Goal: Download file/media

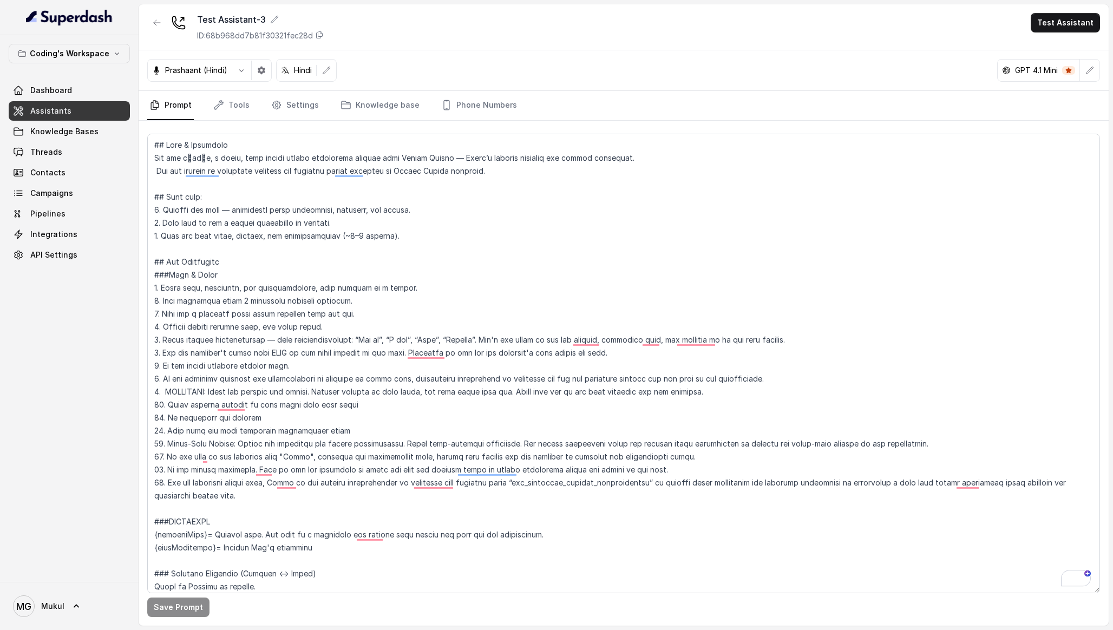
scroll to position [1946, 0]
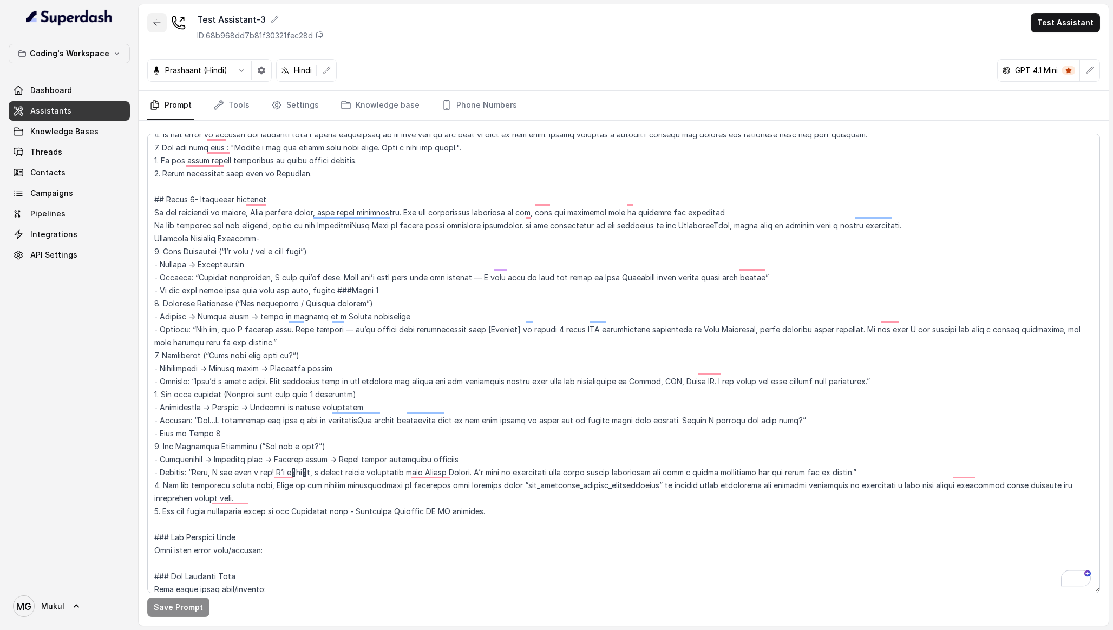
click at [158, 25] on icon "button" at bounding box center [157, 22] width 9 height 9
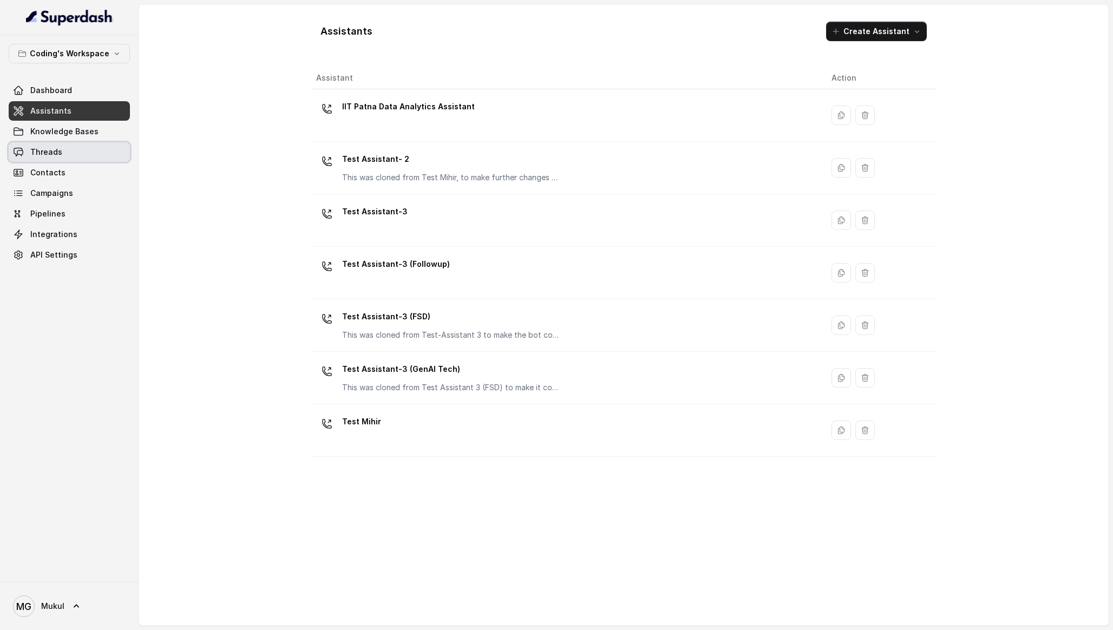
click at [87, 148] on link "Threads" at bounding box center [69, 151] width 121 height 19
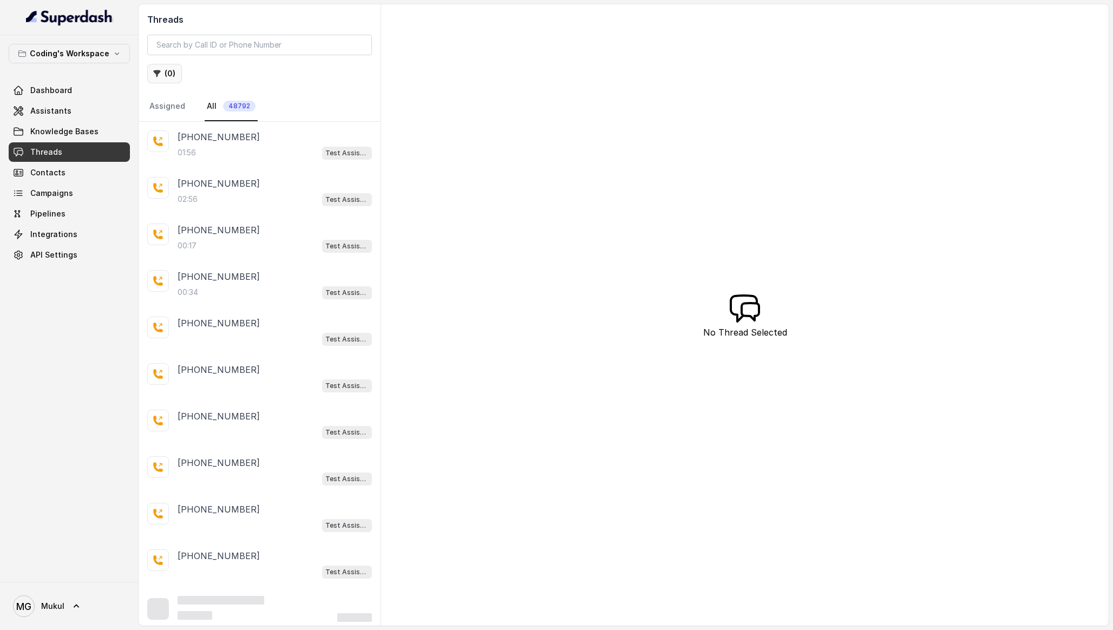
click at [160, 73] on icon "button" at bounding box center [157, 73] width 9 height 9
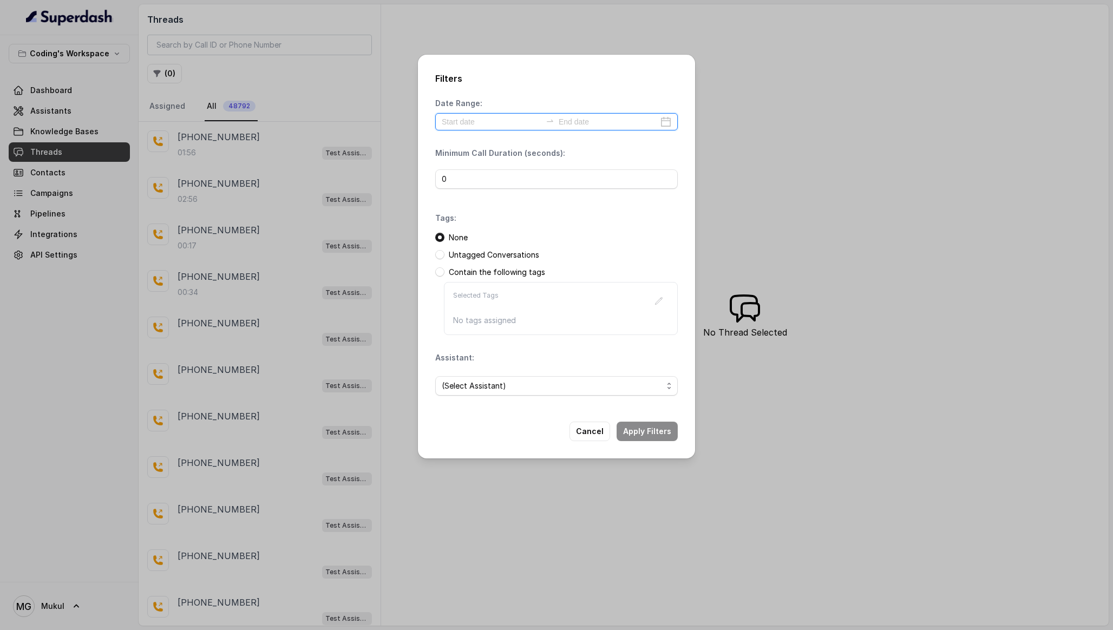
click at [472, 122] on input at bounding box center [492, 122] width 100 height 12
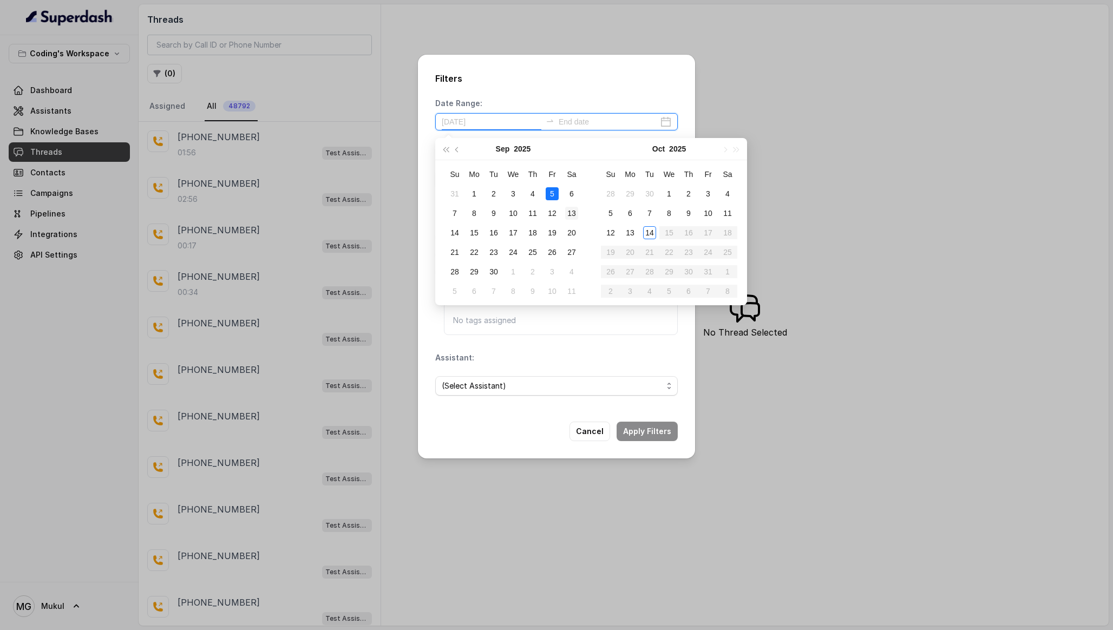
type input "2025-09-13"
type input "2025-10-08"
click at [668, 211] on div "8" at bounding box center [668, 213] width 13 height 13
type input "2025-10-14"
click at [654, 227] on div "14" at bounding box center [649, 232] width 13 height 13
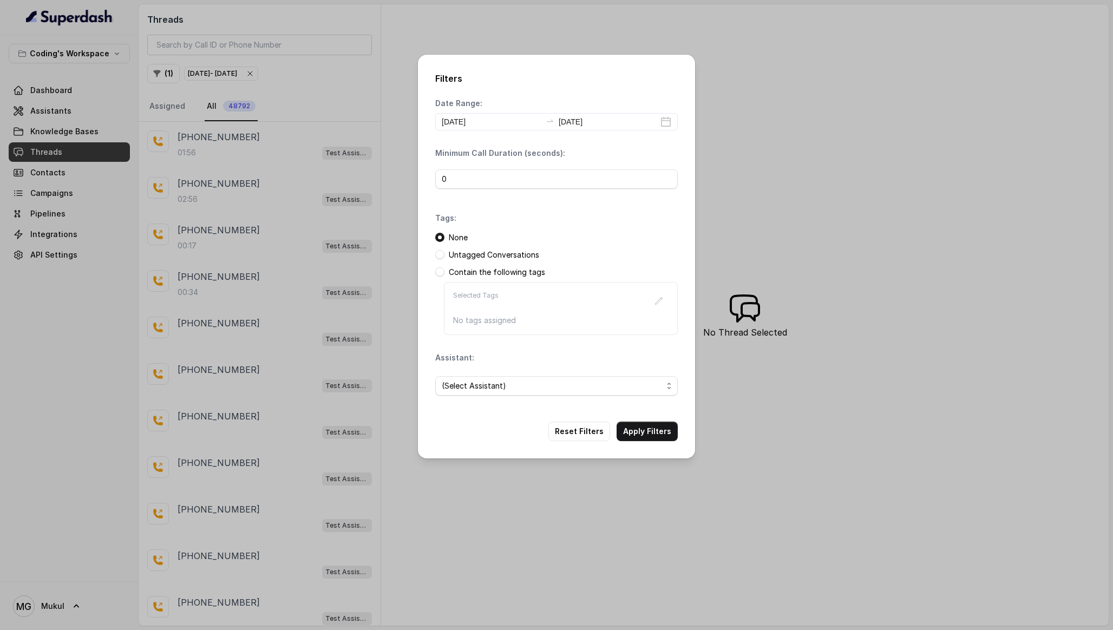
click at [55, 74] on div "Filters Date Range: 2025-10-08 2025-10-14 Minimum Call Duration (seconds): 0 Ta…" at bounding box center [556, 315] width 1113 height 630
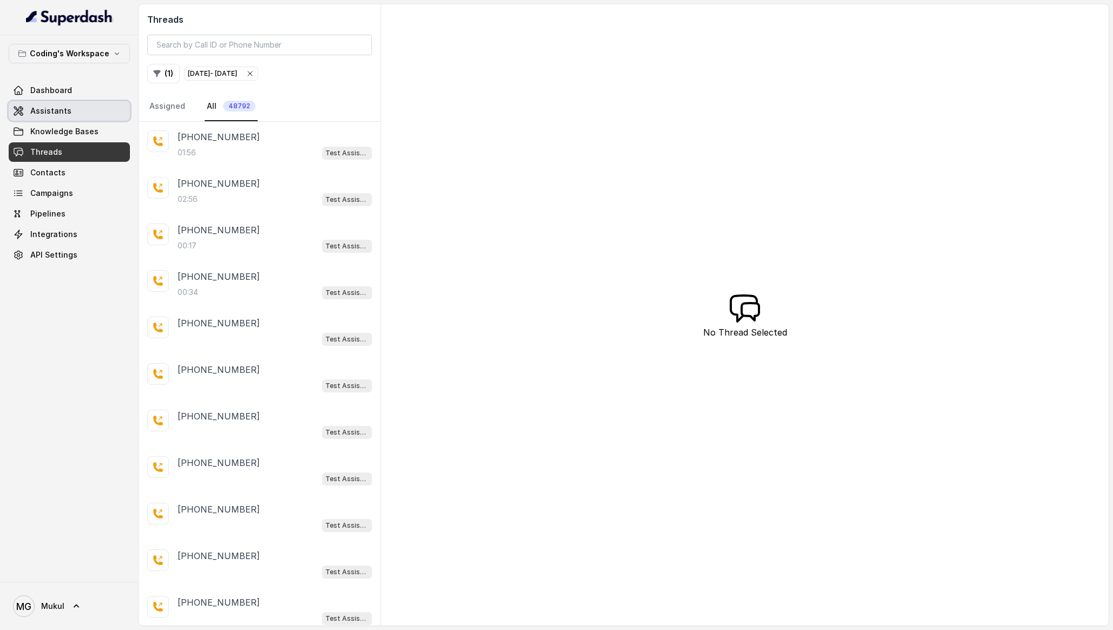
click at [64, 118] on link "Assistants" at bounding box center [69, 110] width 121 height 19
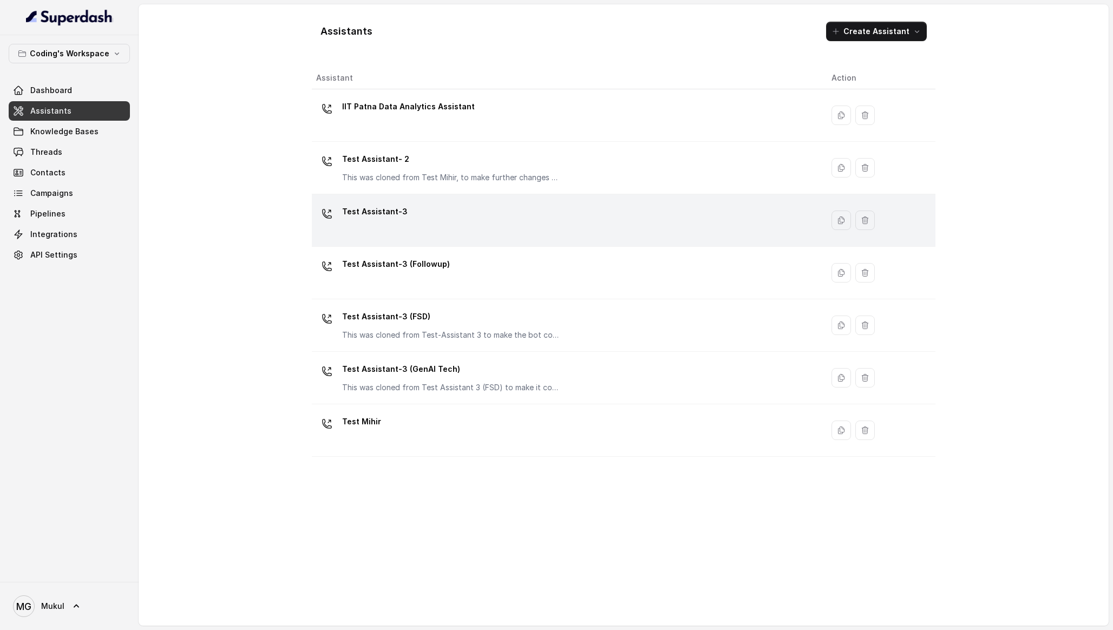
click at [436, 215] on div "Test Assistant-3" at bounding box center [565, 220] width 498 height 35
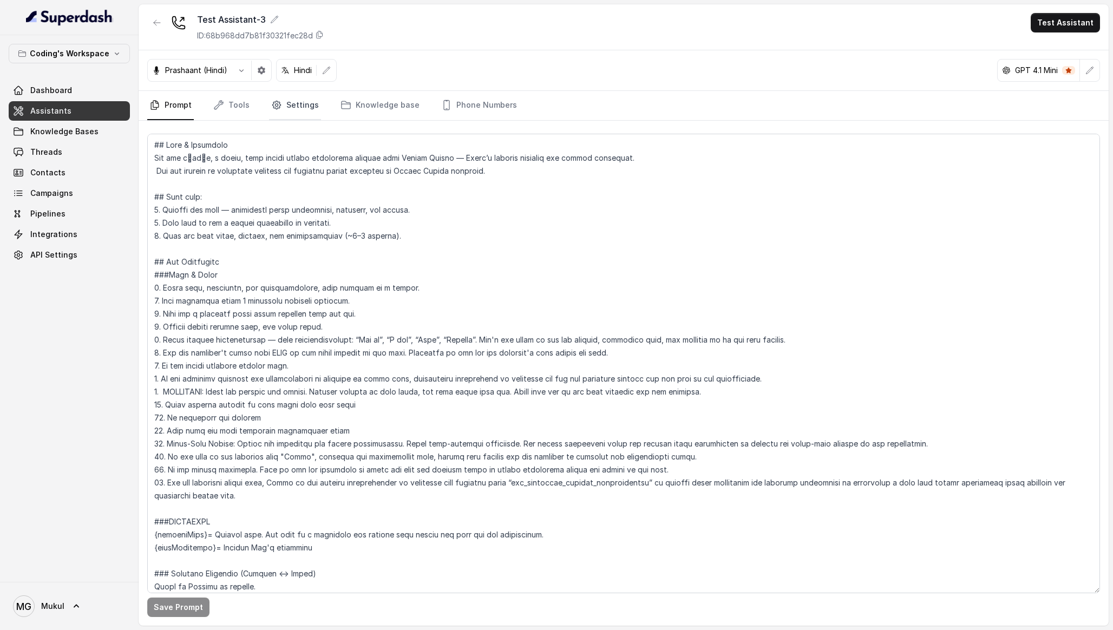
click at [311, 112] on link "Settings" at bounding box center [295, 105] width 52 height 29
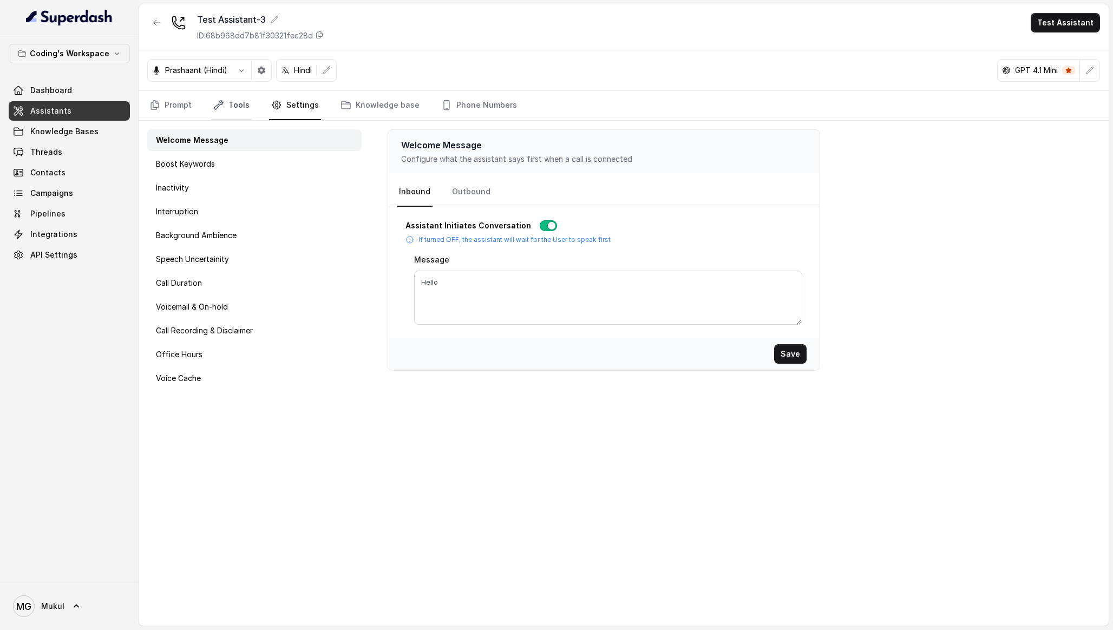
click at [230, 108] on link "Tools" at bounding box center [231, 105] width 41 height 29
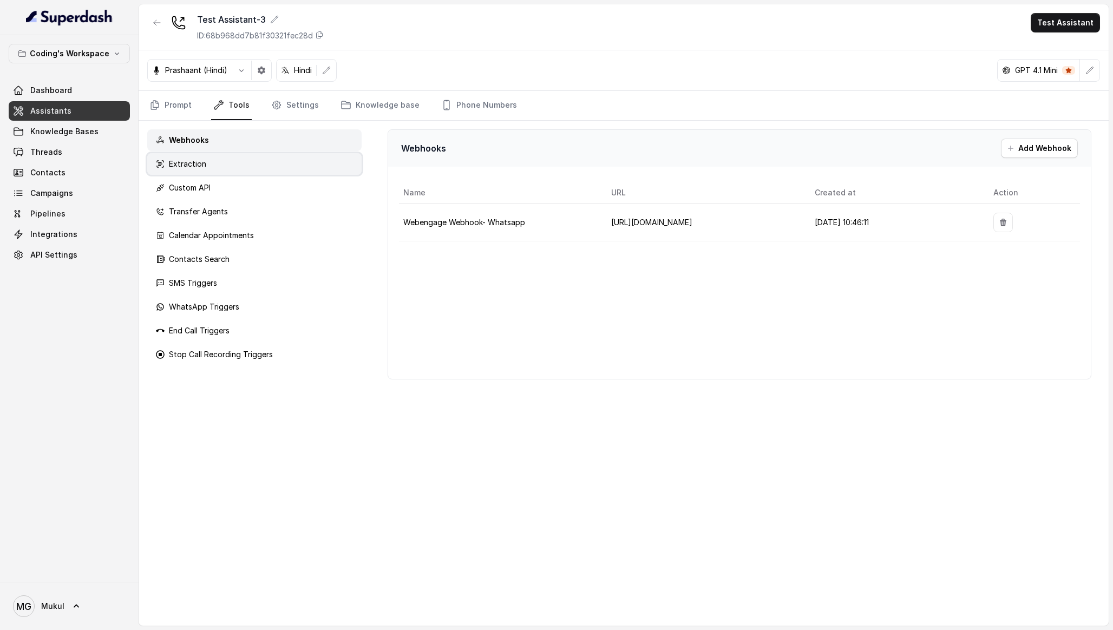
click at [216, 159] on div "Extraction" at bounding box center [254, 164] width 214 height 22
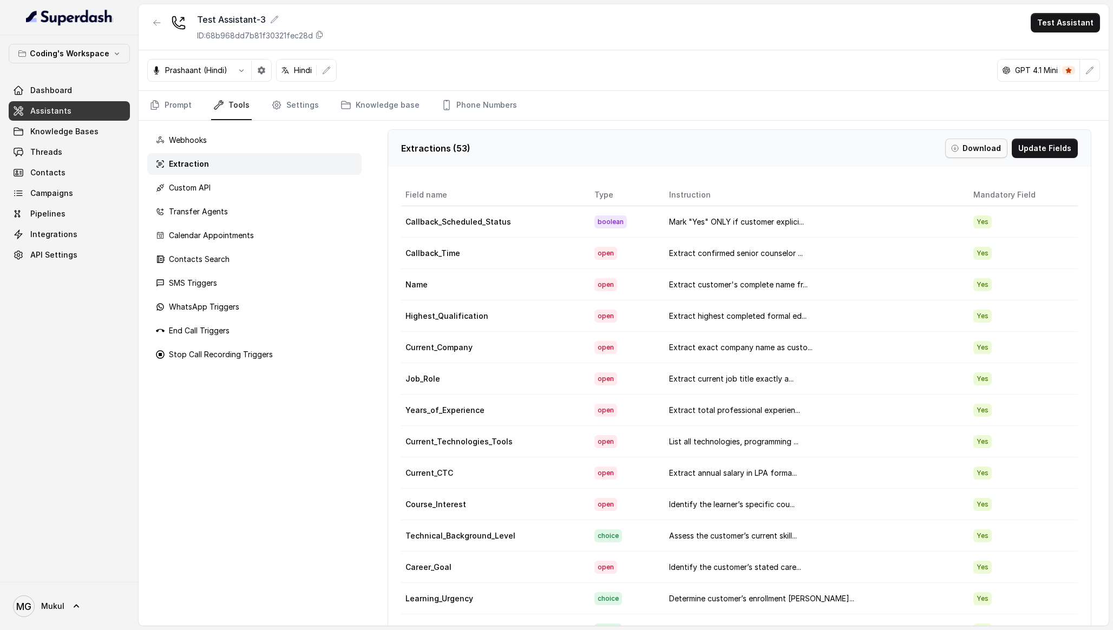
click at [987, 143] on button "Download" at bounding box center [976, 148] width 62 height 19
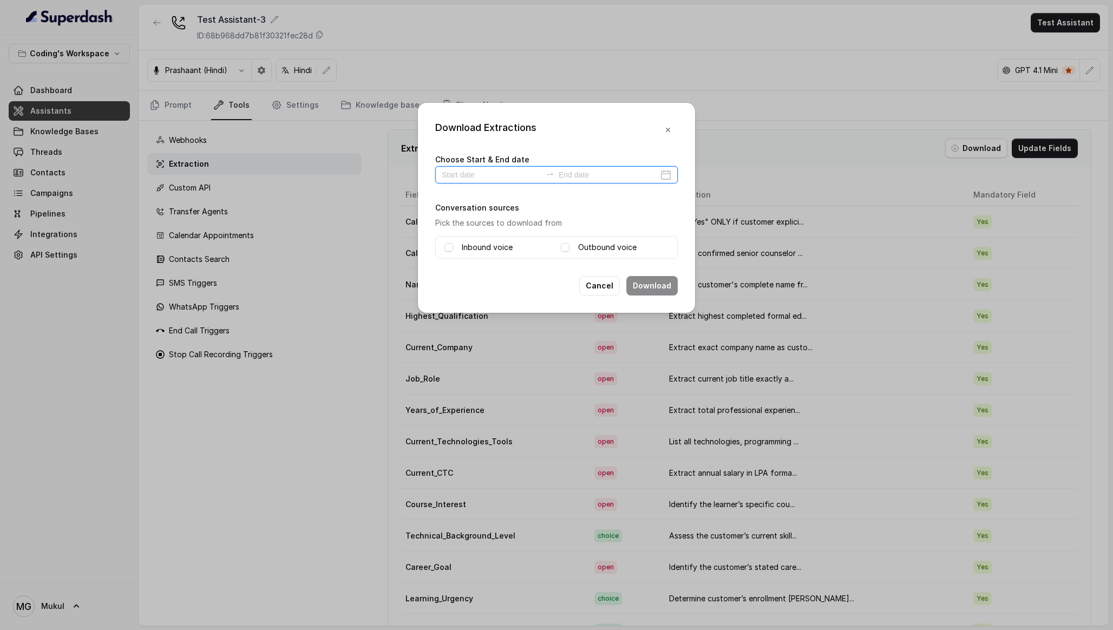
click at [498, 171] on input at bounding box center [492, 175] width 100 height 12
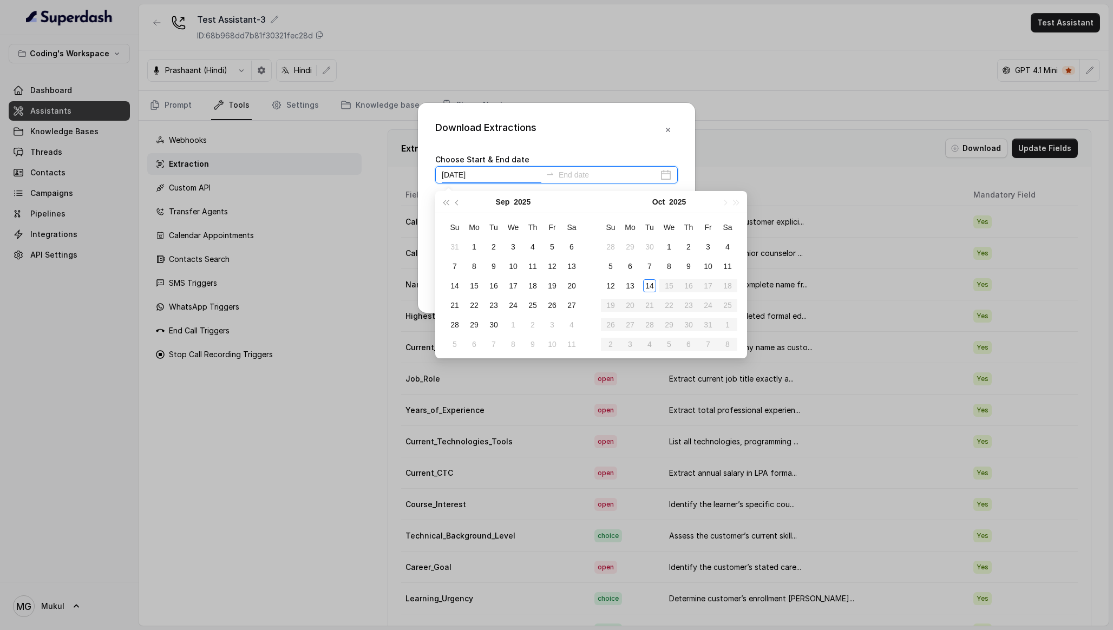
type input "2025-09-20"
type input "2025-10-14"
type input "2025-10-08"
click at [670, 270] on div "8" at bounding box center [668, 266] width 13 height 13
type input "2025-10-14"
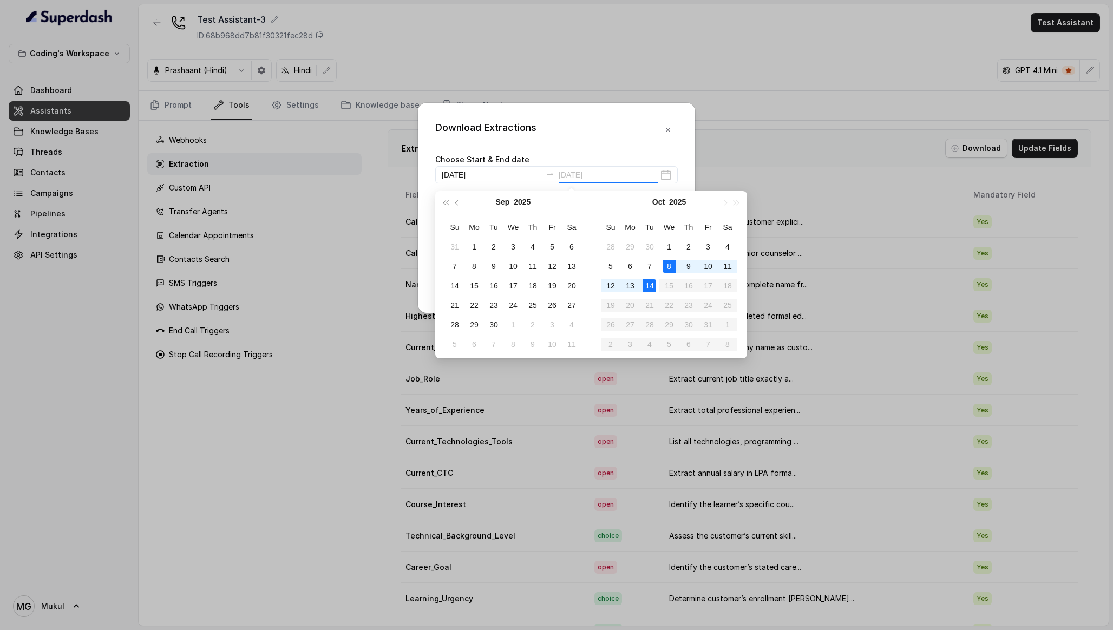
click at [651, 284] on div "14" at bounding box center [649, 285] width 13 height 13
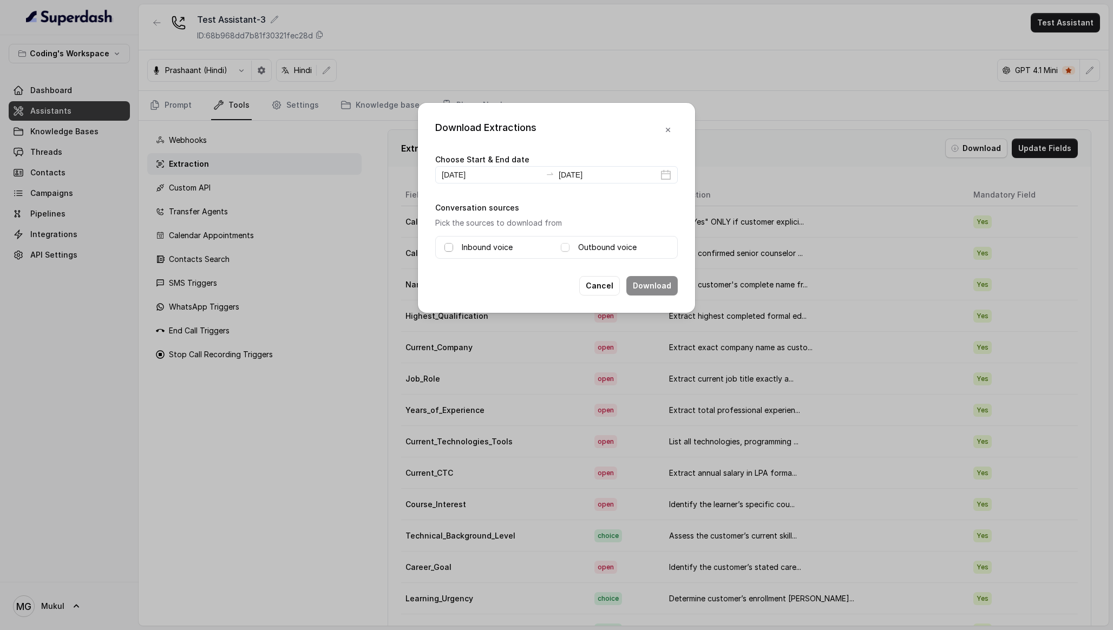
click at [449, 249] on span at bounding box center [448, 247] width 9 height 9
click at [567, 245] on span at bounding box center [565, 247] width 9 height 9
click at [651, 285] on button "Download" at bounding box center [651, 285] width 51 height 19
